Goal: Task Accomplishment & Management: Use online tool/utility

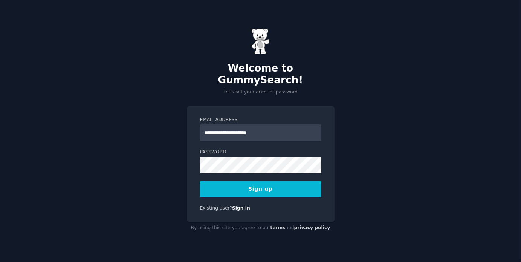
type input "**********"
click at [200, 181] on button "Sign up" at bounding box center [260, 189] width 121 height 16
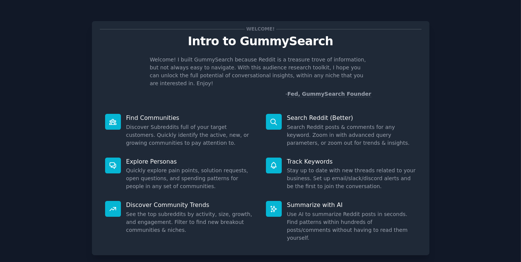
scroll to position [32, 0]
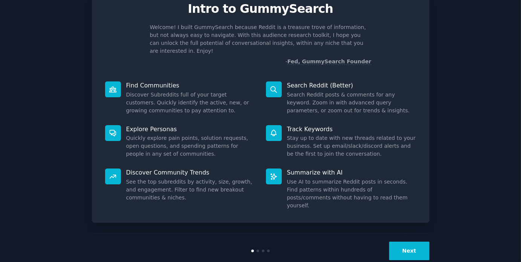
click at [410, 241] on button "Next" at bounding box center [409, 250] width 40 height 18
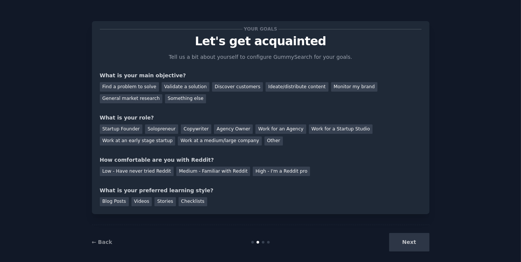
click at [402, 245] on div "Next" at bounding box center [373, 242] width 113 height 18
click at [414, 242] on div "Next" at bounding box center [373, 242] width 113 height 18
click at [135, 88] on div "Find a problem to solve" at bounding box center [129, 86] width 59 height 9
click at [217, 86] on div "Discover customers" at bounding box center [237, 86] width 51 height 9
click at [163, 94] on div "General market research" at bounding box center [131, 98] width 63 height 9
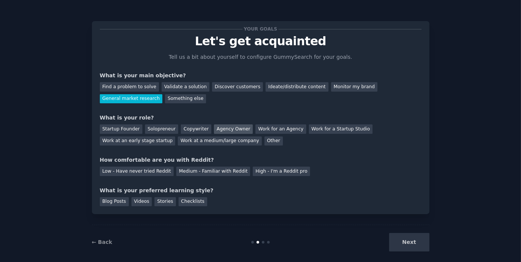
click at [229, 131] on div "Agency Owner" at bounding box center [233, 128] width 39 height 9
click at [147, 170] on div "Low - Have never tried Reddit" at bounding box center [137, 170] width 74 height 9
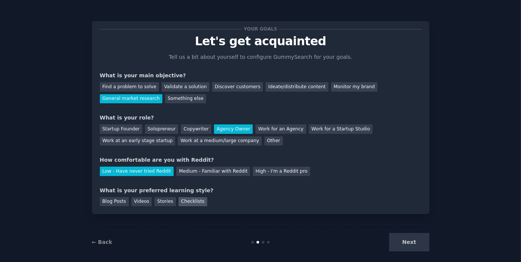
click at [181, 203] on div "Checklists" at bounding box center [192, 201] width 29 height 9
click at [399, 244] on button "Next" at bounding box center [409, 242] width 40 height 18
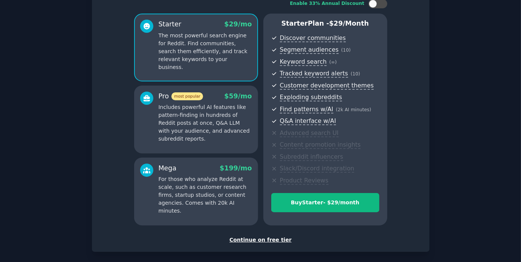
scroll to position [88, 0]
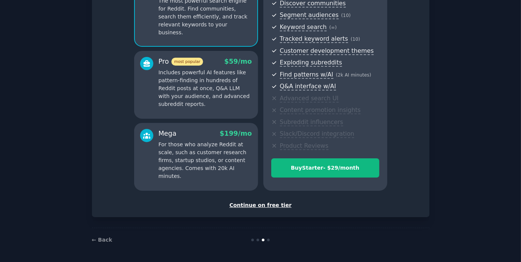
click at [267, 207] on div "Continue on free tier" at bounding box center [261, 205] width 322 height 8
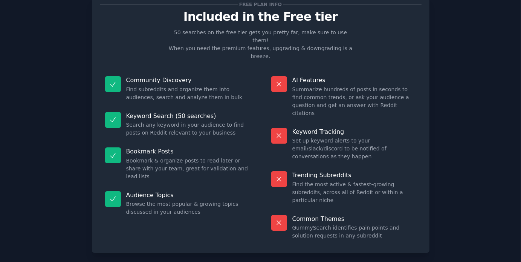
scroll to position [27, 0]
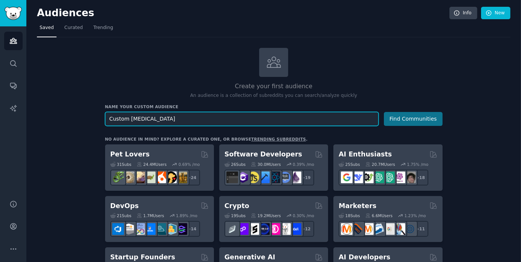
type input "Custom [MEDICAL_DATA]"
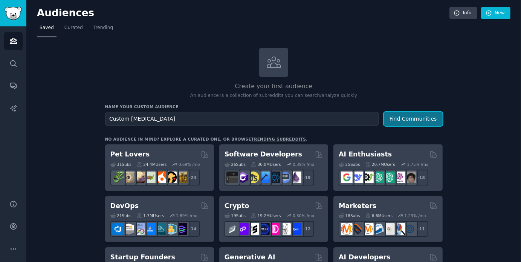
click at [426, 121] on button "Find Communities" at bounding box center [413, 119] width 59 height 14
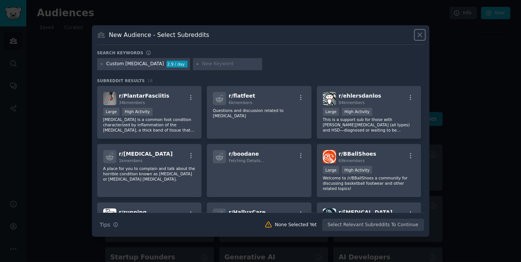
click at [418, 33] on icon at bounding box center [420, 35] width 8 height 8
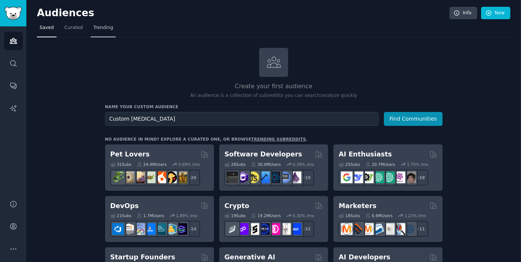
click at [94, 31] on link "Trending" at bounding box center [103, 29] width 25 height 15
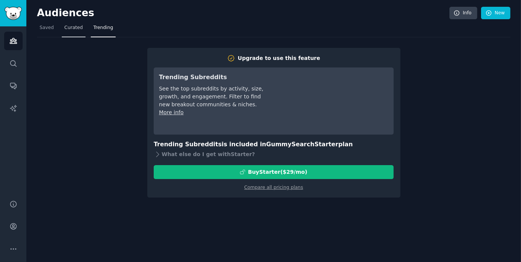
click at [69, 29] on span "Curated" at bounding box center [73, 27] width 18 height 7
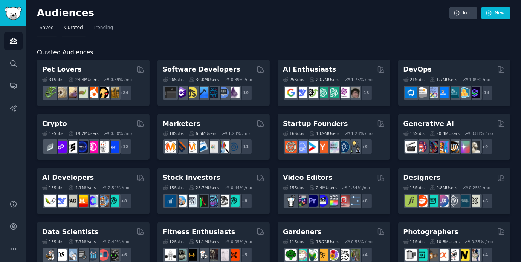
click at [48, 31] on link "Saved" at bounding box center [47, 29] width 20 height 15
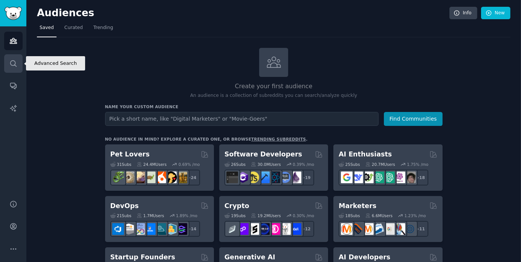
click at [13, 66] on icon "Sidebar" at bounding box center [13, 63] width 8 height 8
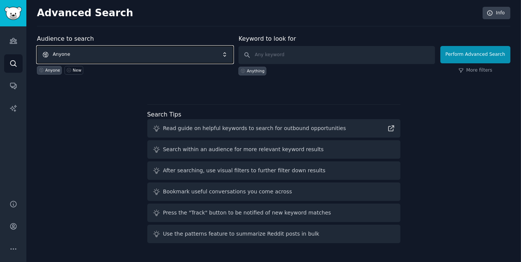
click at [161, 54] on span "Anyone" at bounding box center [135, 54] width 196 height 17
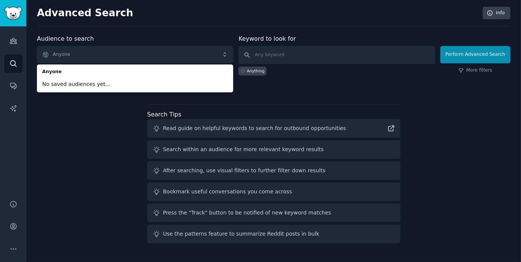
click at [321, 98] on div "Audience to search Anyone Anyone No saved audiences yet... Anyone New Keyword t…" at bounding box center [273, 140] width 473 height 212
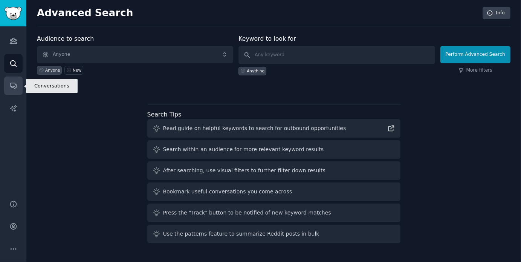
click at [11, 84] on icon "Sidebar" at bounding box center [13, 86] width 8 height 8
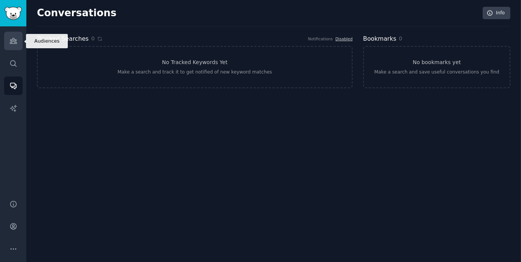
click at [14, 42] on icon "Sidebar" at bounding box center [13, 41] width 8 height 8
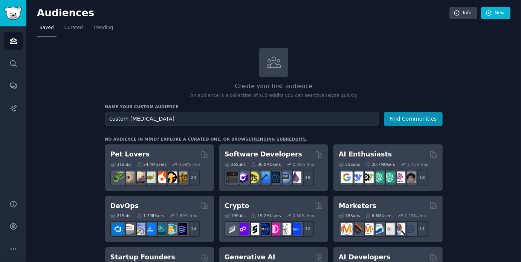
type input "custom [MEDICAL_DATA]"
click at [384, 112] on button "Find Communities" at bounding box center [413, 119] width 59 height 14
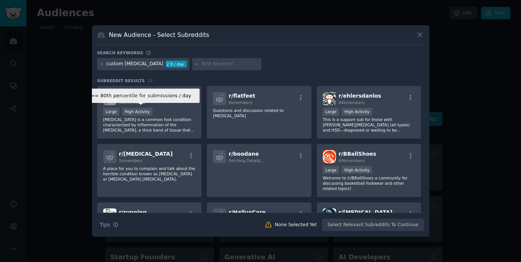
click at [145, 115] on div "High Activity" at bounding box center [137, 112] width 30 height 8
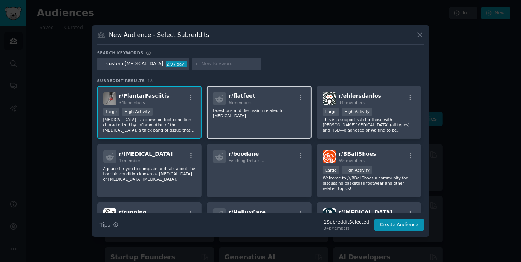
click at [232, 123] on div "r/ flatfeet 6k members Questions and discussion related to [MEDICAL_DATA]" at bounding box center [259, 112] width 105 height 53
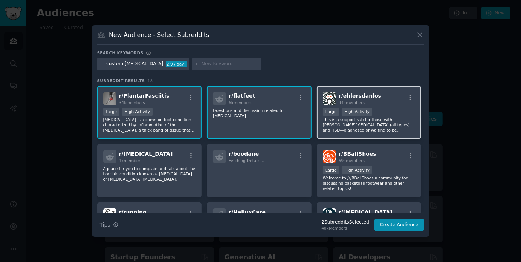
click at [335, 122] on p "This is a support sub for those with [PERSON_NAME][MEDICAL_DATA] (all types) an…" at bounding box center [369, 125] width 93 height 16
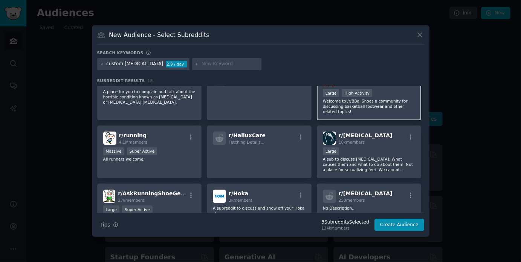
scroll to position [79, 0]
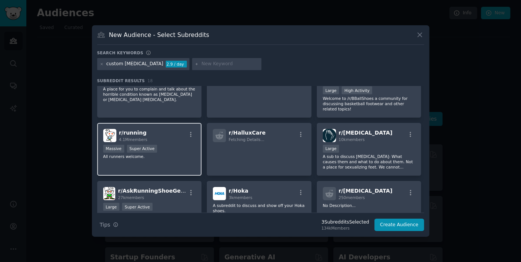
click at [179, 157] on p "All runners welcome." at bounding box center [149, 156] width 93 height 5
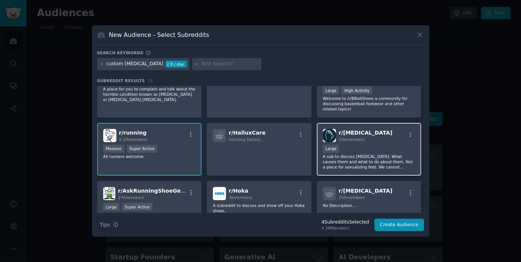
click at [365, 160] on p "A sub to discuss [MEDICAL_DATA]: What causes them and what to do about them. No…" at bounding box center [369, 162] width 93 height 16
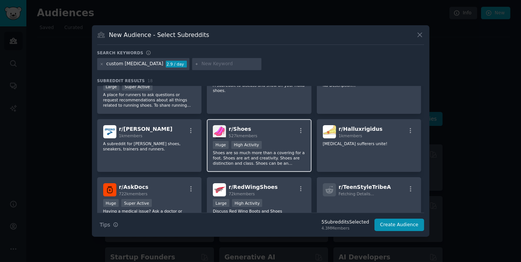
scroll to position [201, 0]
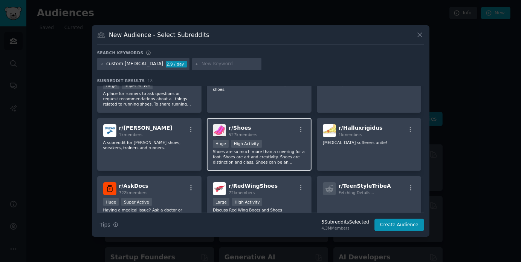
click at [281, 154] on p "Shoes are so much more than a covering for a foot. Shoes are art and creativity…" at bounding box center [259, 157] width 93 height 16
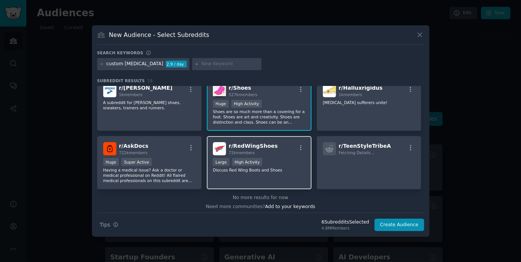
scroll to position [244, 0]
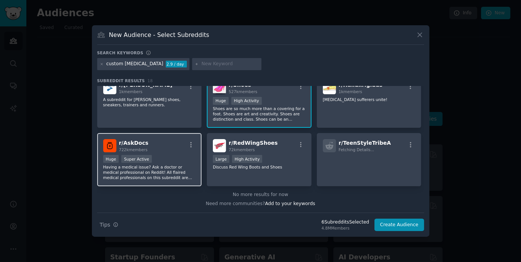
click at [161, 178] on p "Having a medical issue? Ask a doctor or medical professional on Reddit! All fla…" at bounding box center [149, 172] width 93 height 16
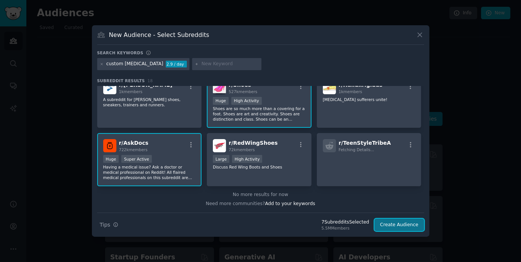
click at [401, 228] on button "Create Audience" at bounding box center [399, 224] width 50 height 13
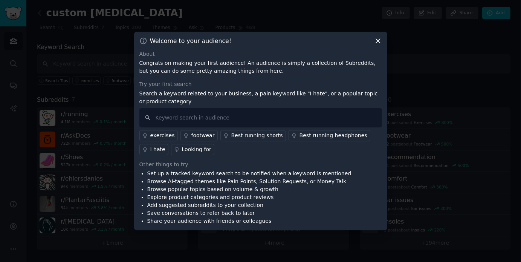
click at [378, 47] on div "Welcome to your audience! About Congrats on making your first audience! An audi…" at bounding box center [260, 131] width 253 height 199
click at [379, 44] on icon at bounding box center [378, 41] width 8 height 8
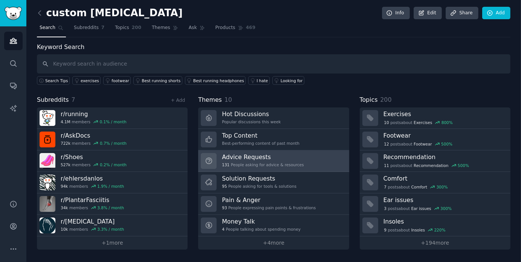
click at [303, 164] on link "Advice Requests 131 People asking for advice & resources" at bounding box center [273, 160] width 151 height 21
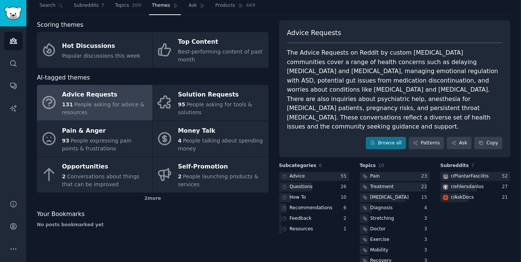
scroll to position [29, 0]
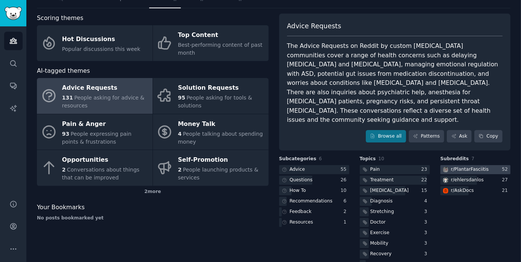
click at [473, 166] on div "r/ PlantarFasciitis" at bounding box center [470, 169] width 38 height 7
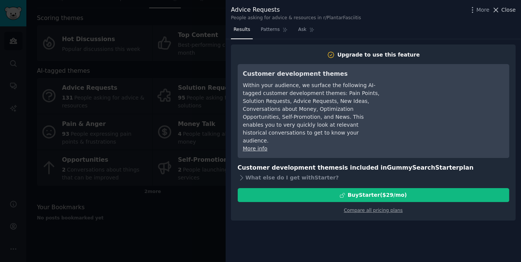
click at [503, 11] on span "Close" at bounding box center [508, 10] width 14 height 8
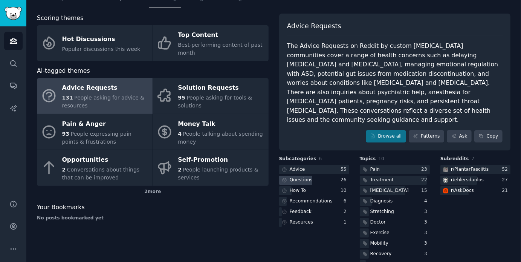
click at [311, 175] on div at bounding box center [295, 179] width 33 height 9
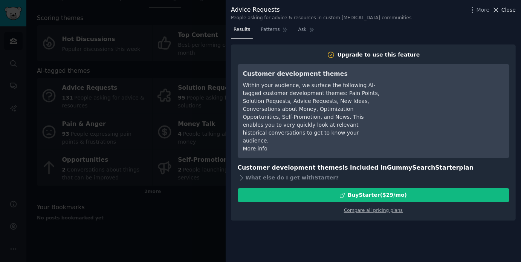
click at [500, 10] on icon at bounding box center [496, 10] width 8 height 8
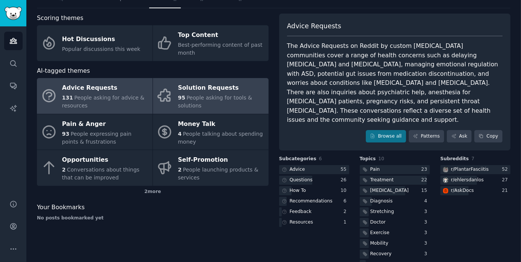
click at [202, 101] on div "95 People asking for tools & solutions" at bounding box center [221, 102] width 87 height 16
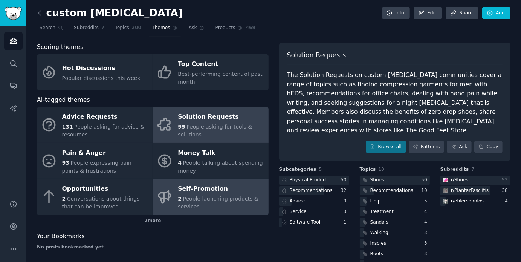
click at [218, 205] on div "2 People launching products & services" at bounding box center [221, 203] width 87 height 16
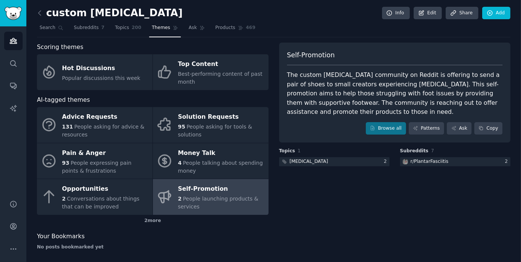
scroll to position [4, 0]
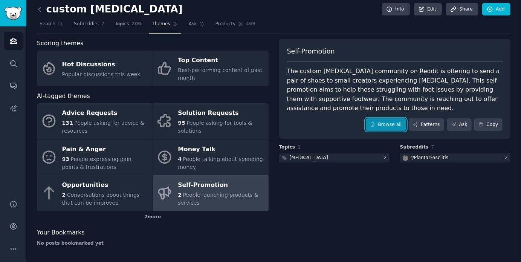
click at [393, 127] on link "Browse all" at bounding box center [386, 124] width 40 height 13
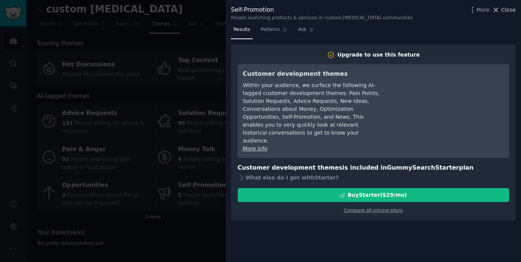
click at [509, 12] on span "Close" at bounding box center [508, 10] width 14 height 8
